Goal: Book appointment/travel/reservation

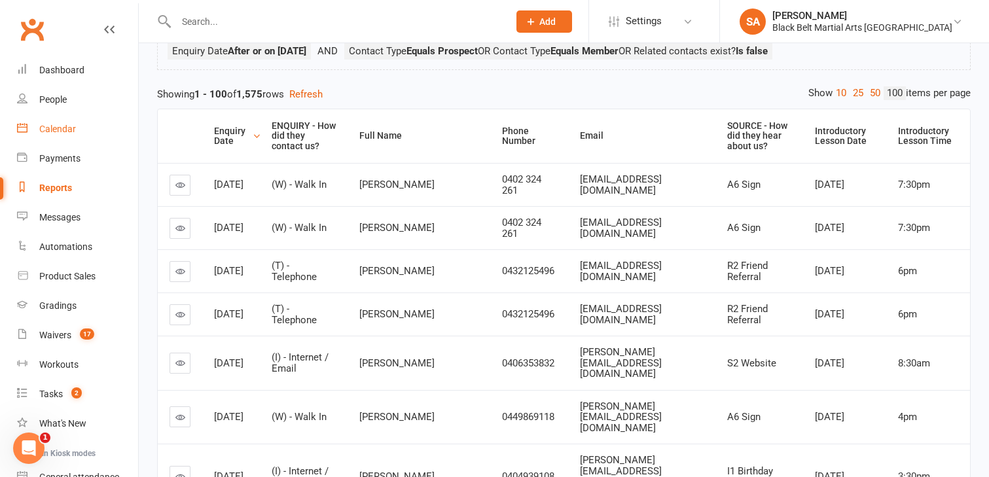
click at [67, 128] on div "Calendar" at bounding box center [57, 129] width 37 height 10
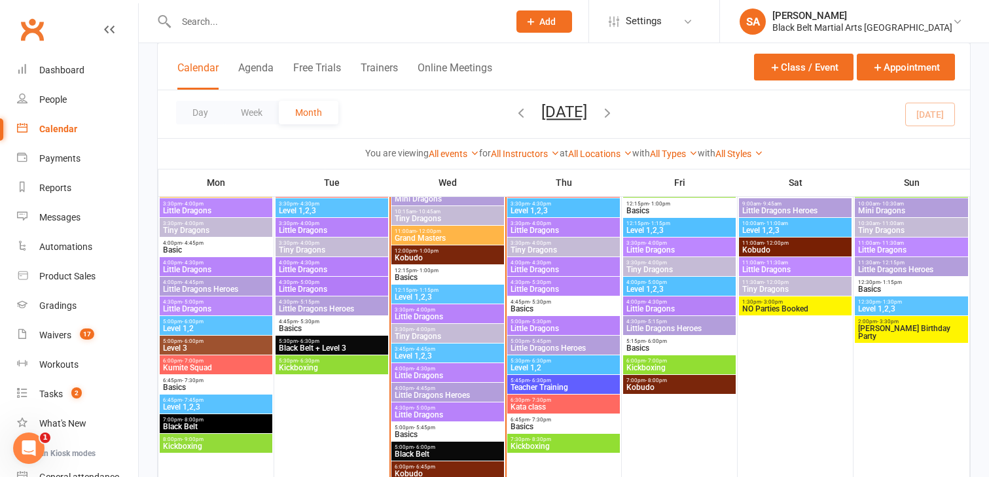
scroll to position [626, 0]
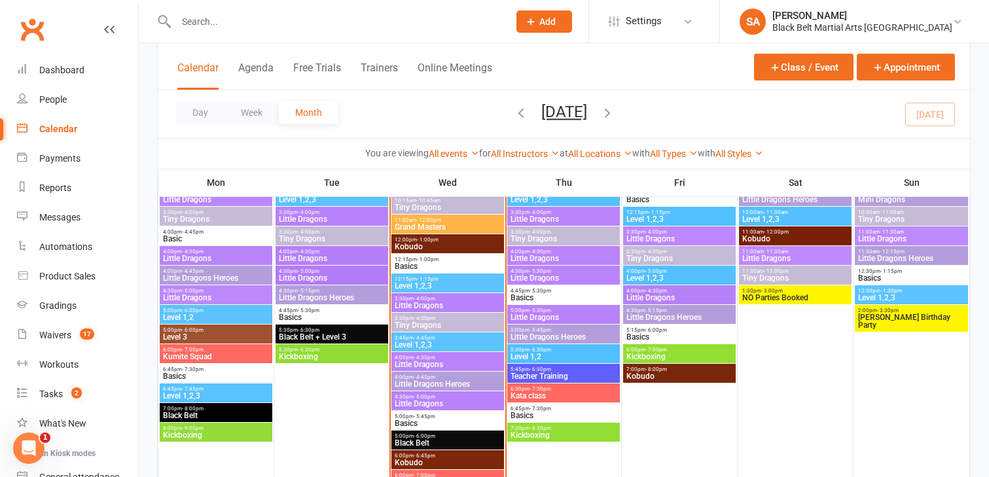
click at [446, 341] on span "Level 1,2,3" at bounding box center [447, 345] width 107 height 8
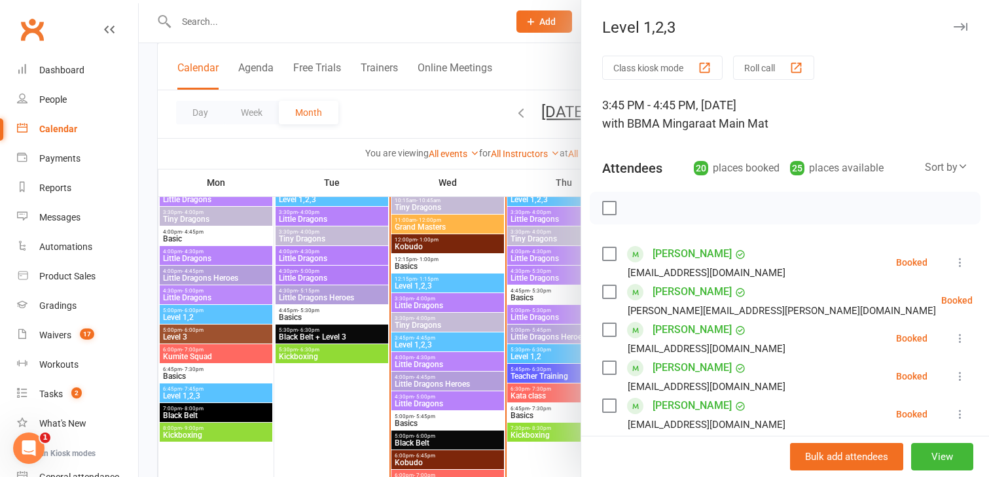
click at [609, 330] on label at bounding box center [608, 329] width 13 height 13
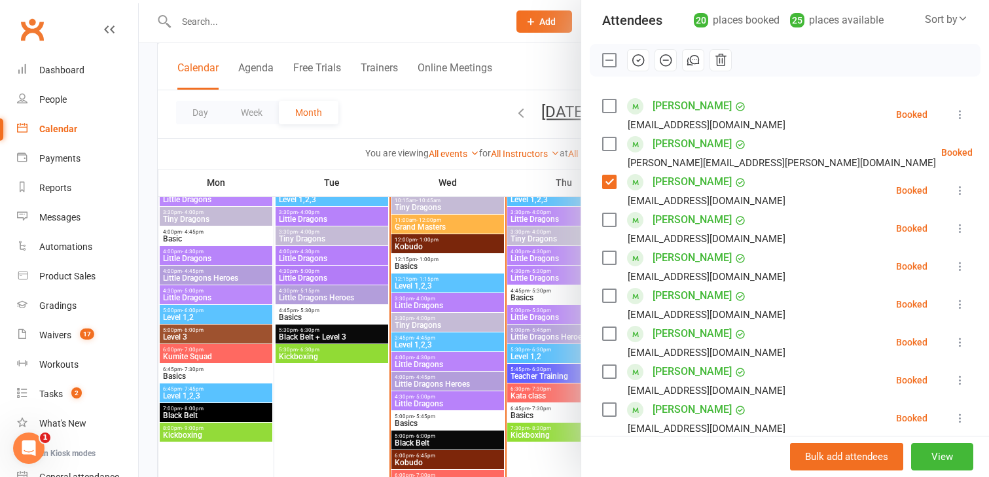
scroll to position [149, 0]
click at [609, 330] on label at bounding box center [608, 332] width 13 height 13
click at [611, 407] on label at bounding box center [608, 408] width 13 height 13
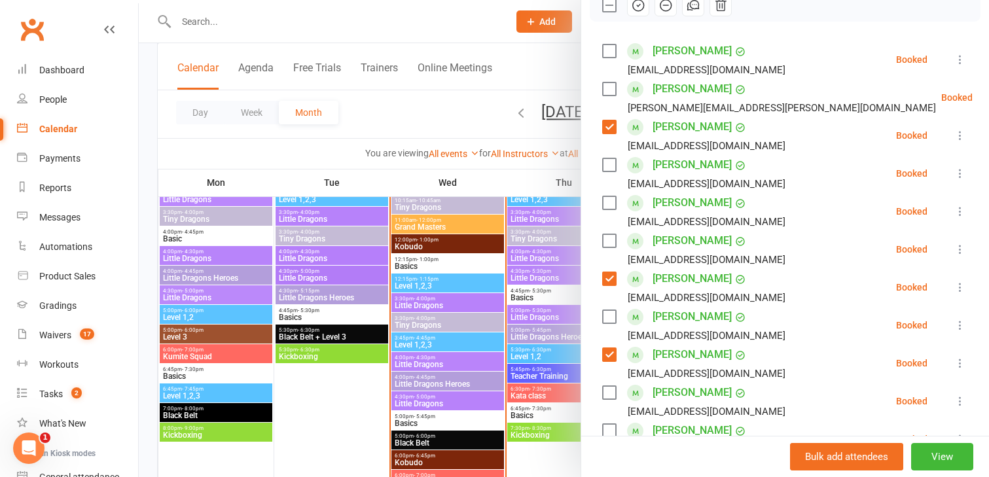
scroll to position [212, 0]
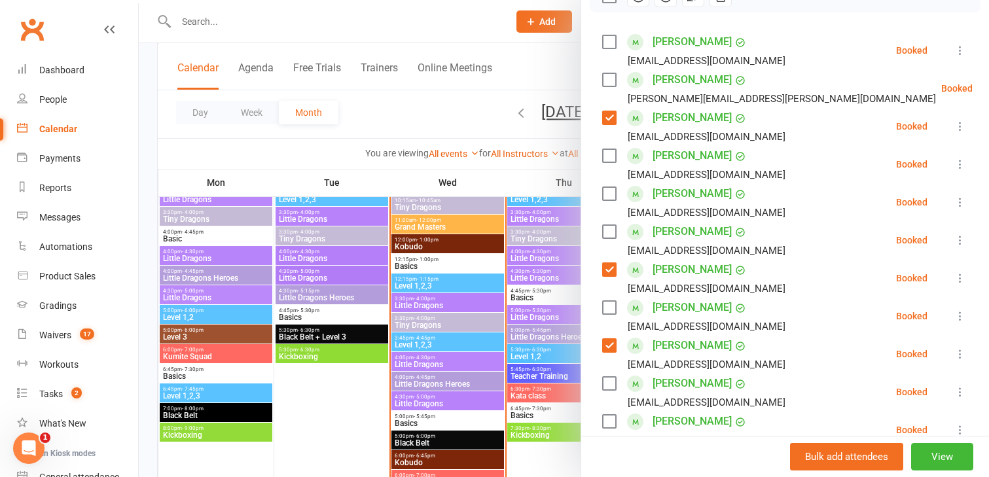
click at [612, 381] on label at bounding box center [608, 383] width 13 height 13
click at [609, 425] on label at bounding box center [608, 421] width 13 height 13
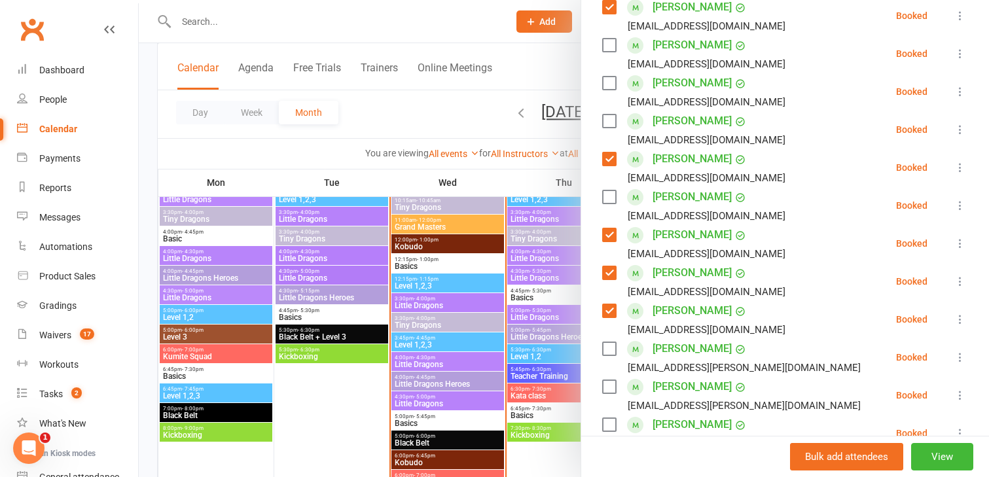
scroll to position [335, 0]
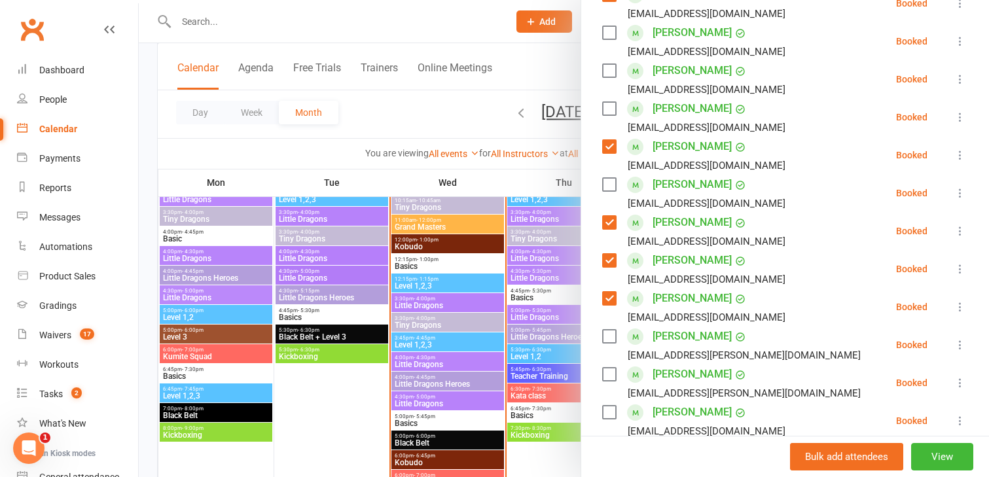
click at [601, 332] on div "Class kiosk mode Roll call 3:45 PM - 4:45 PM, [DATE] with BBMA Mingara at Main …" at bounding box center [785, 312] width 408 height 1183
click at [612, 342] on label at bounding box center [608, 336] width 13 height 13
click at [609, 366] on div "[PERSON_NAME] [PERSON_NAME][EMAIL_ADDRESS][PERSON_NAME][DOMAIN_NAME]" at bounding box center [734, 383] width 264 height 38
click at [608, 412] on label at bounding box center [608, 412] width 13 height 13
click at [609, 375] on label at bounding box center [608, 374] width 13 height 13
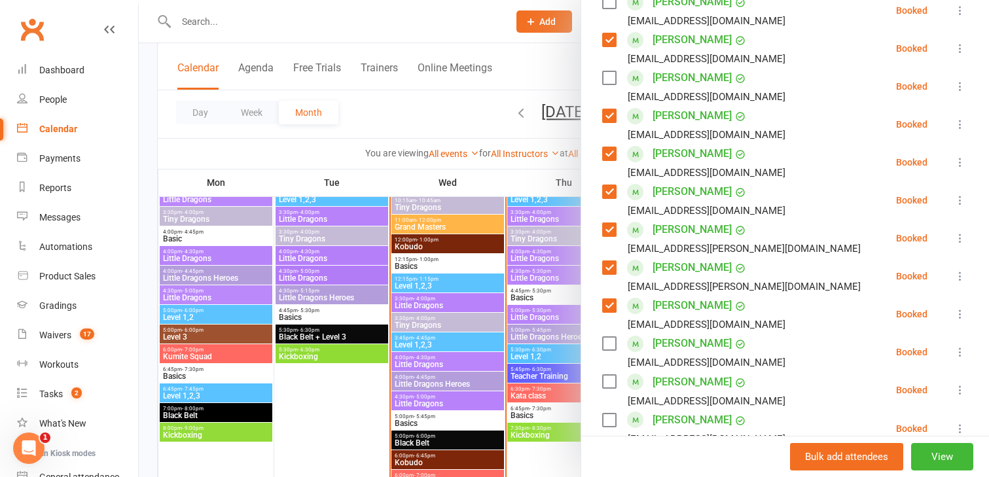
scroll to position [465, 0]
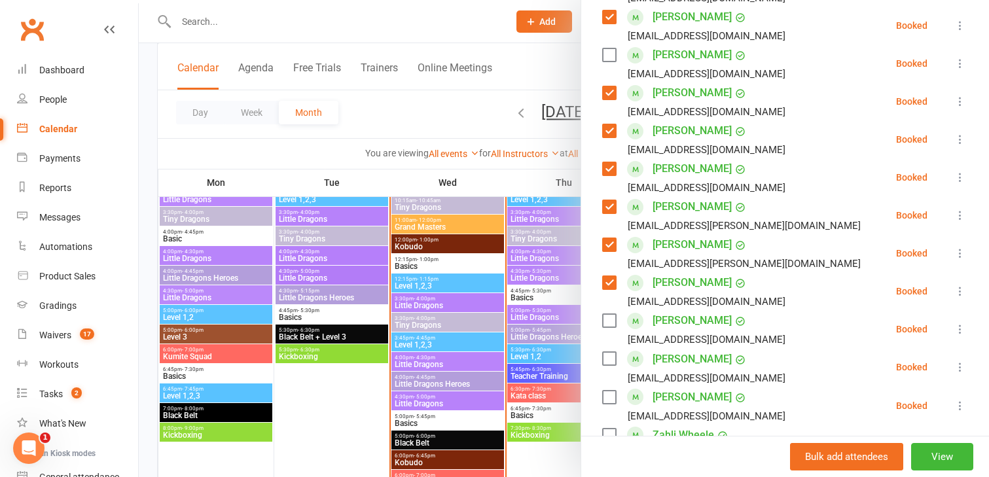
click at [611, 317] on label at bounding box center [608, 320] width 13 height 13
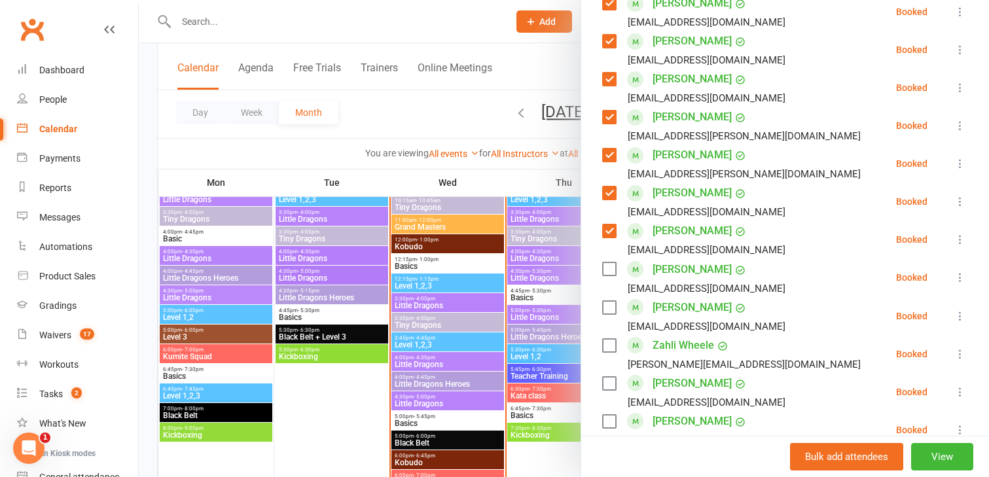
scroll to position [556, 0]
click at [606, 338] on label at bounding box center [608, 344] width 13 height 13
click at [609, 384] on label at bounding box center [608, 382] width 13 height 13
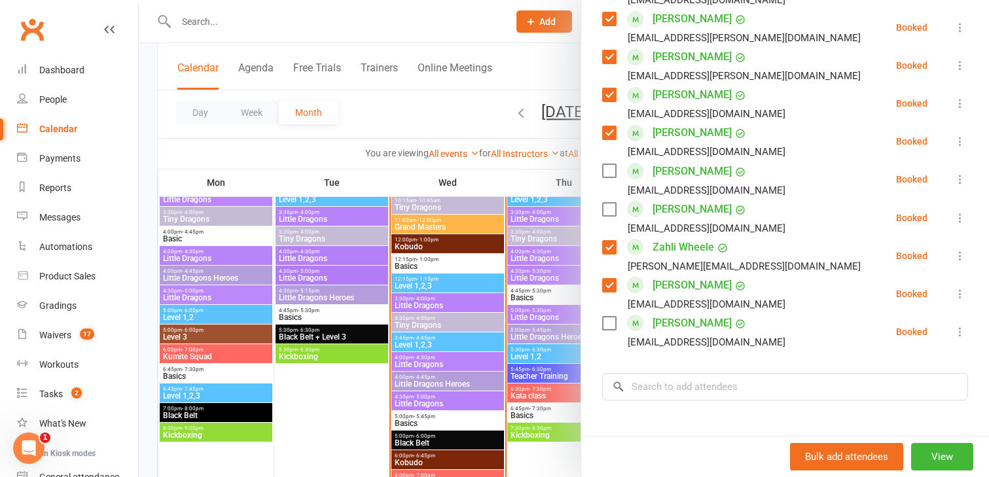
scroll to position [656, 0]
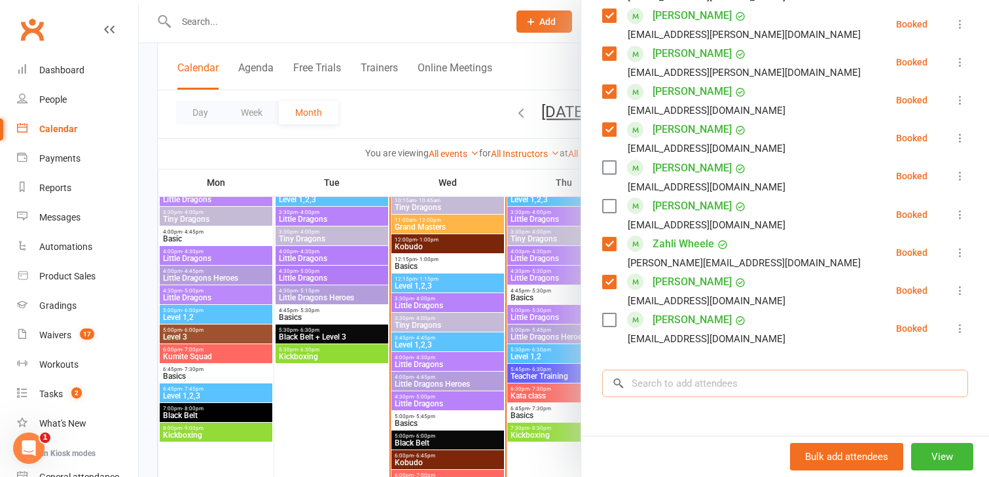
click at [647, 386] on input "search" at bounding box center [785, 383] width 366 height 27
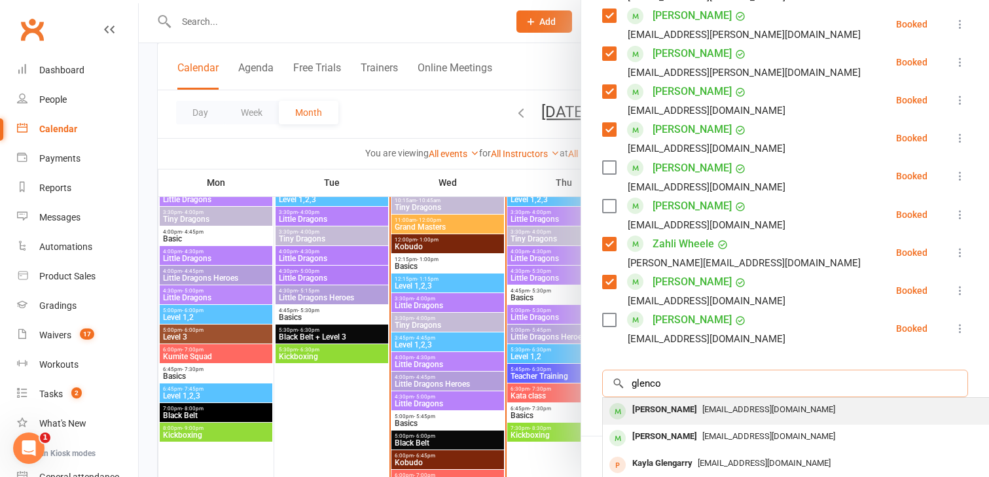
type input "glenco"
click at [647, 415] on div "[PERSON_NAME]" at bounding box center [664, 410] width 75 height 19
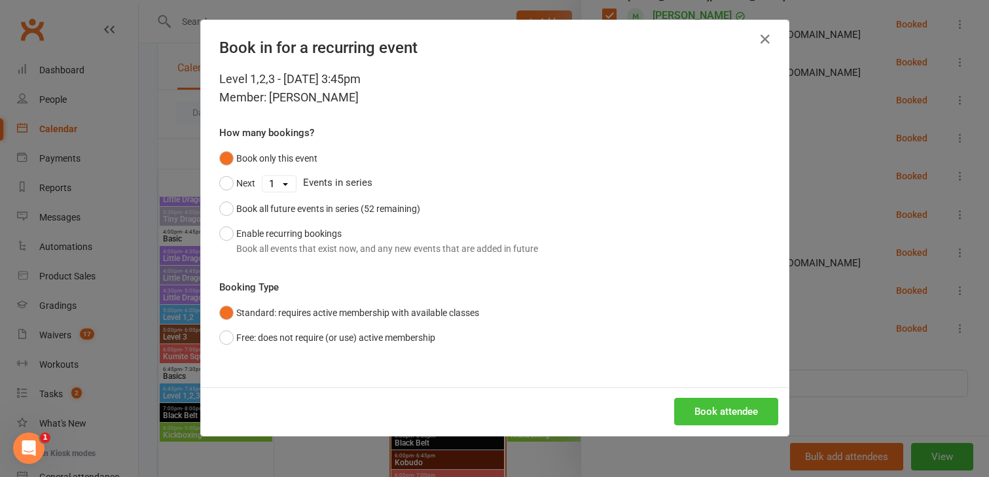
click at [695, 416] on button "Book attendee" at bounding box center [726, 411] width 104 height 27
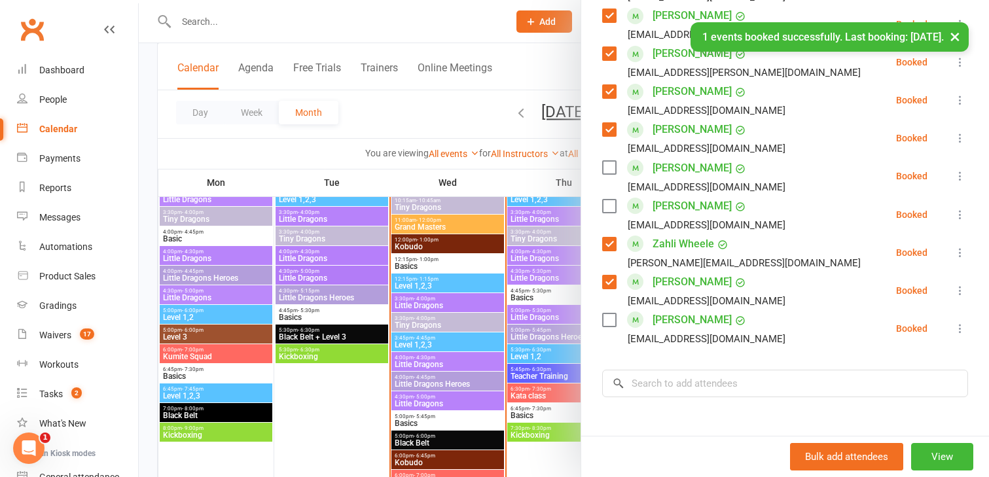
scroll to position [694, 0]
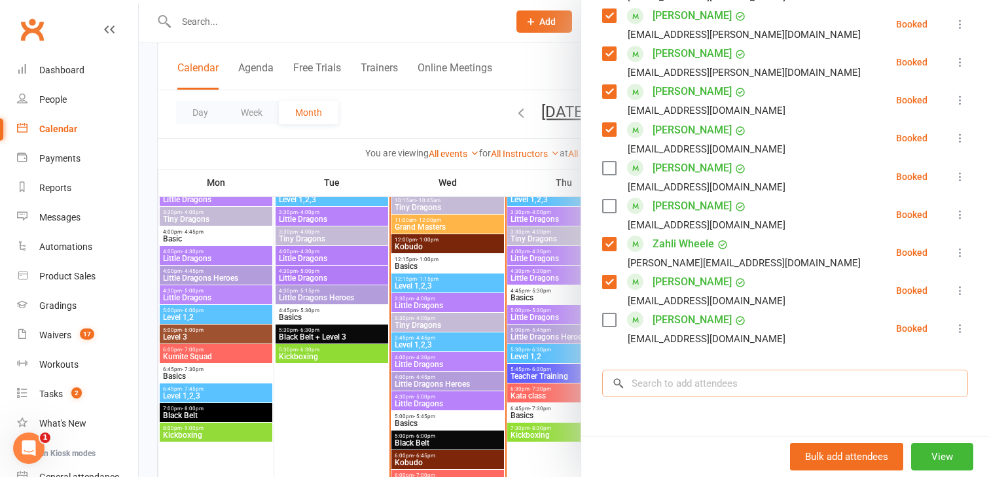
click at [645, 391] on input "search" at bounding box center [785, 383] width 366 height 27
click at [642, 383] on input "sqilac" at bounding box center [785, 383] width 366 height 27
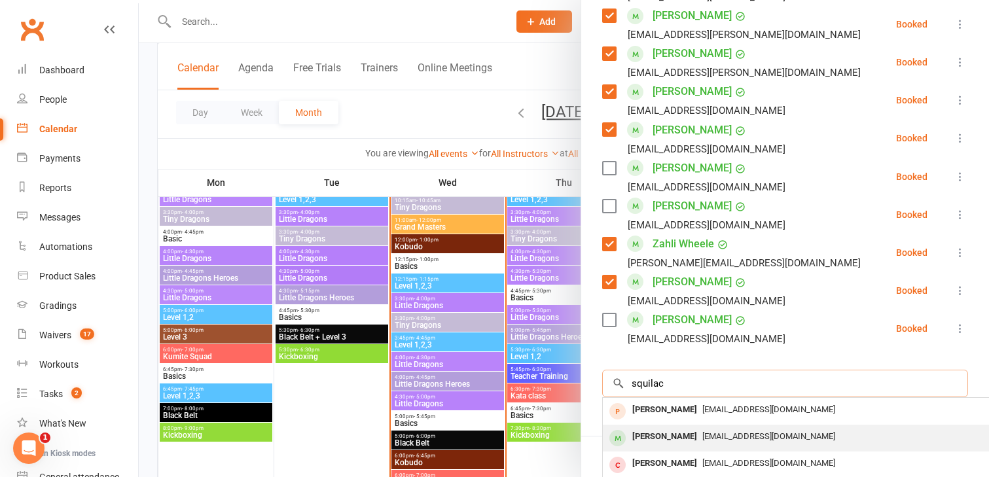
type input "squilac"
click at [671, 443] on div "[PERSON_NAME]" at bounding box center [664, 436] width 75 height 19
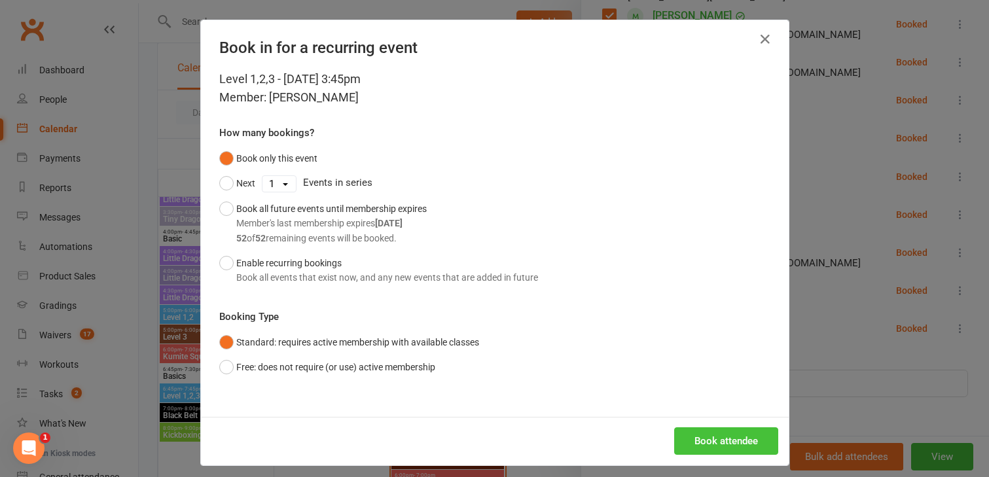
click at [691, 439] on button "Book attendee" at bounding box center [726, 440] width 104 height 27
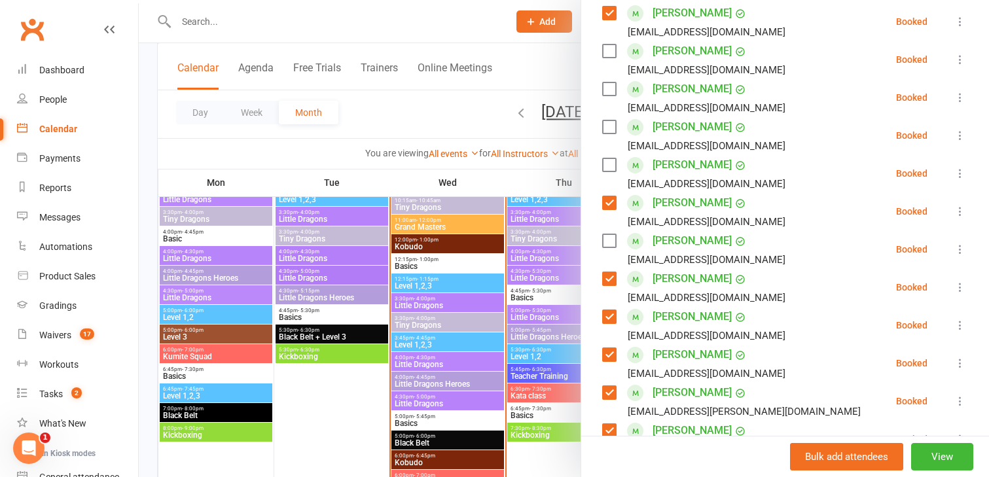
scroll to position [314, 0]
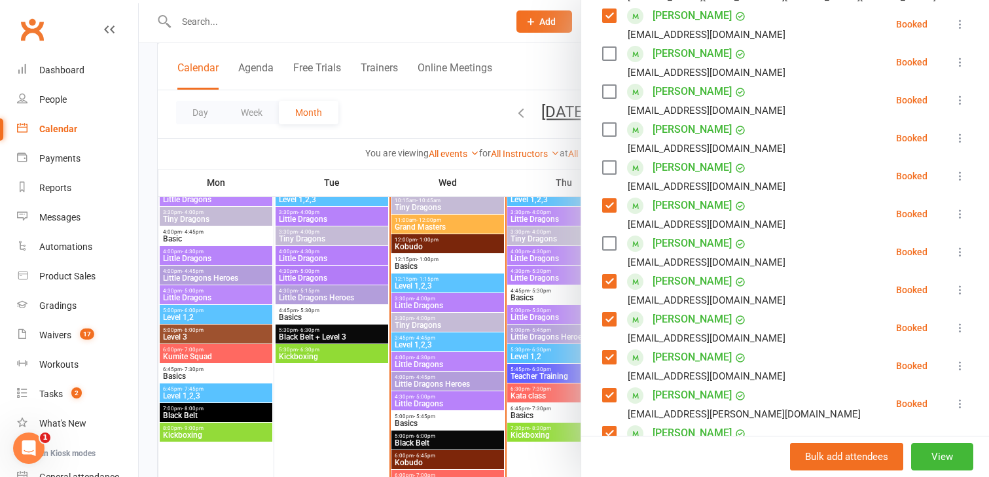
click at [605, 165] on label at bounding box center [608, 167] width 13 height 13
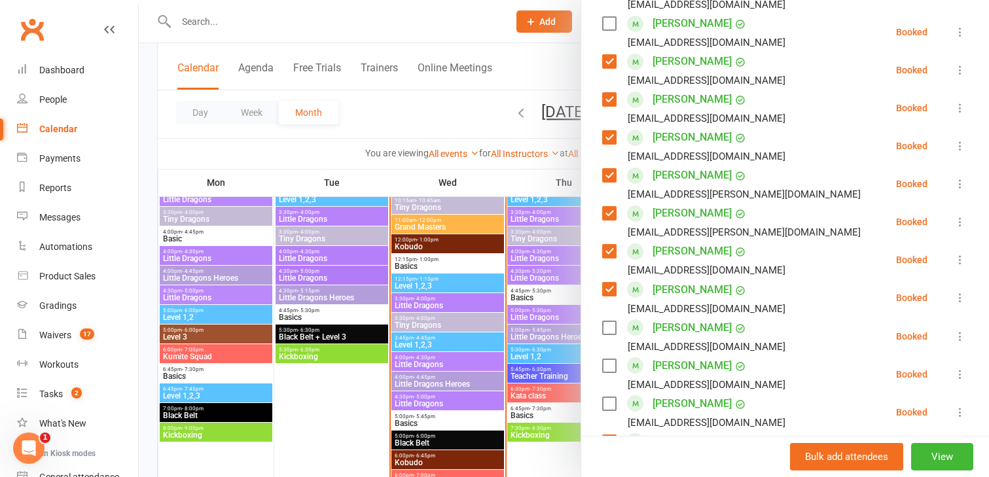
scroll to position [535, 0]
click at [607, 361] on label at bounding box center [608, 365] width 13 height 13
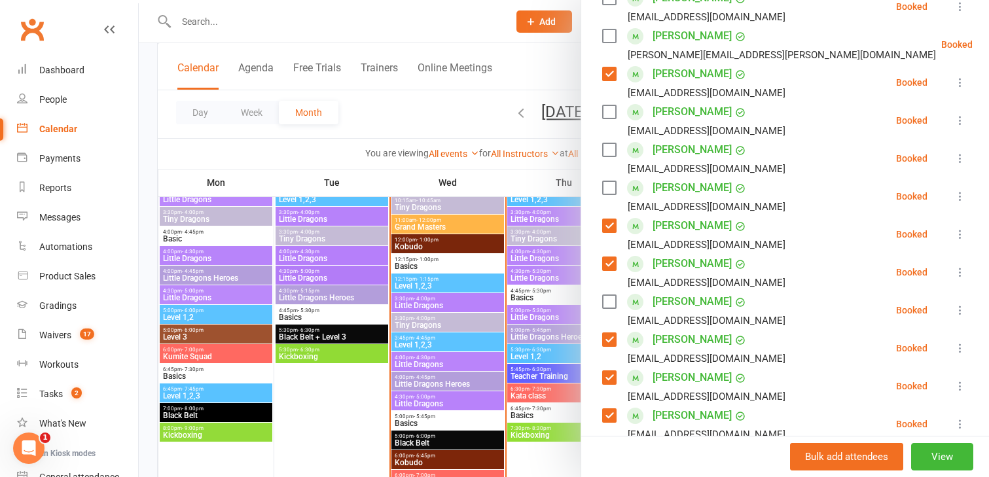
scroll to position [0, 0]
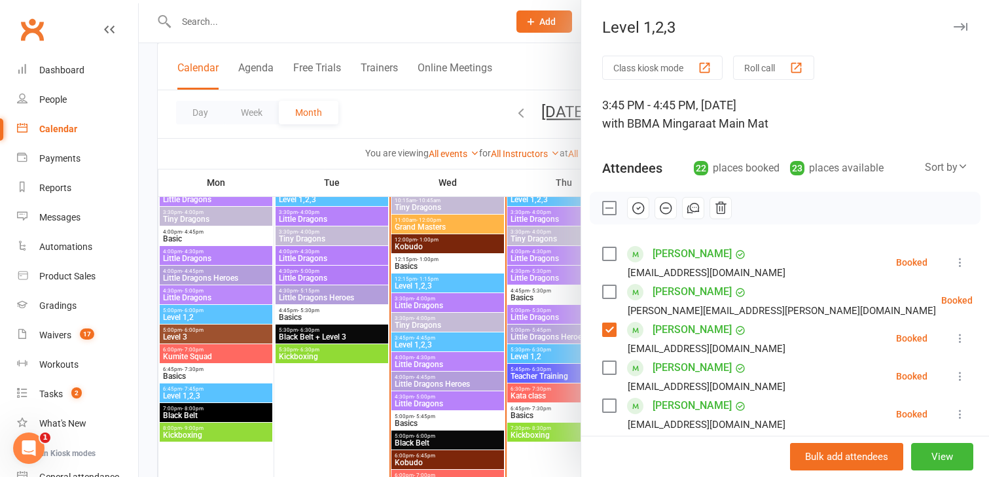
click at [643, 209] on icon "button" at bounding box center [638, 208] width 14 height 14
